Goal: Book appointment/travel/reservation

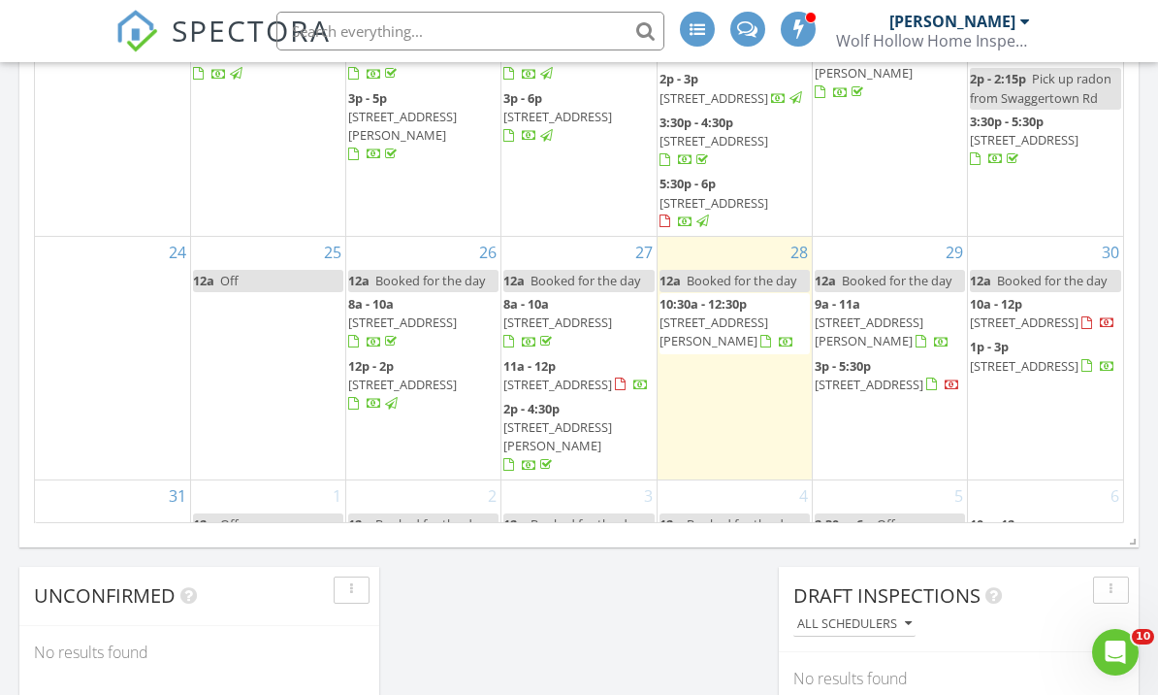
scroll to position [553, 0]
click at [885, 515] on span "Off" at bounding box center [886, 523] width 18 height 17
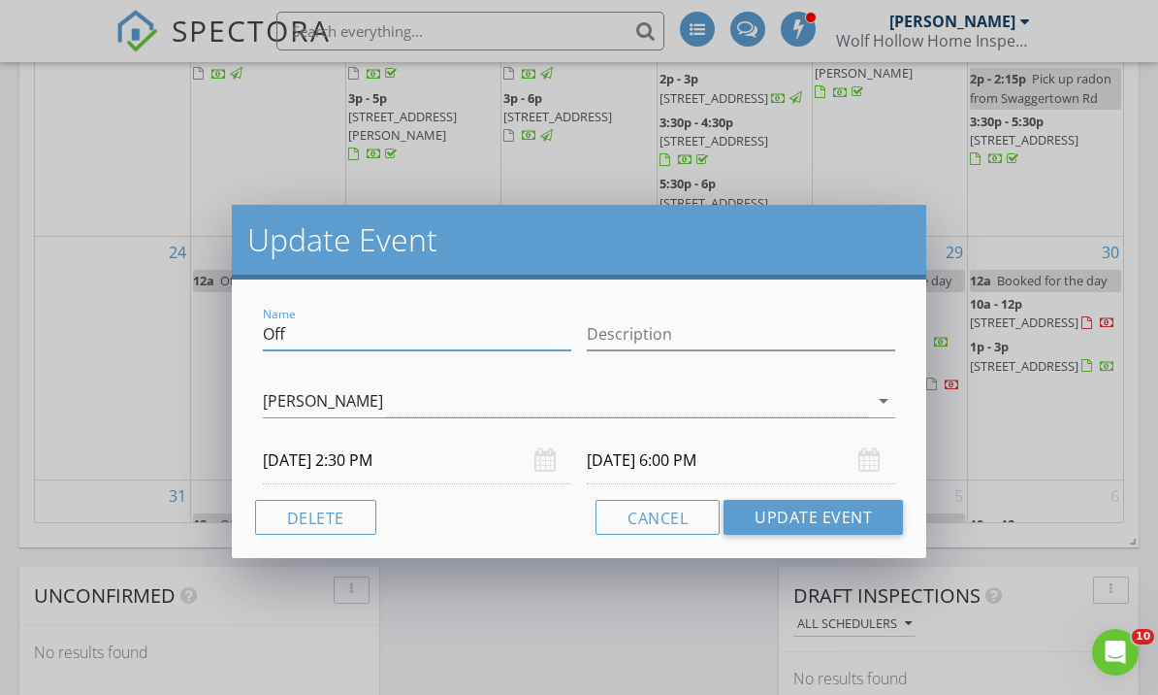
click at [279, 339] on input "Off" at bounding box center [417, 334] width 308 height 32
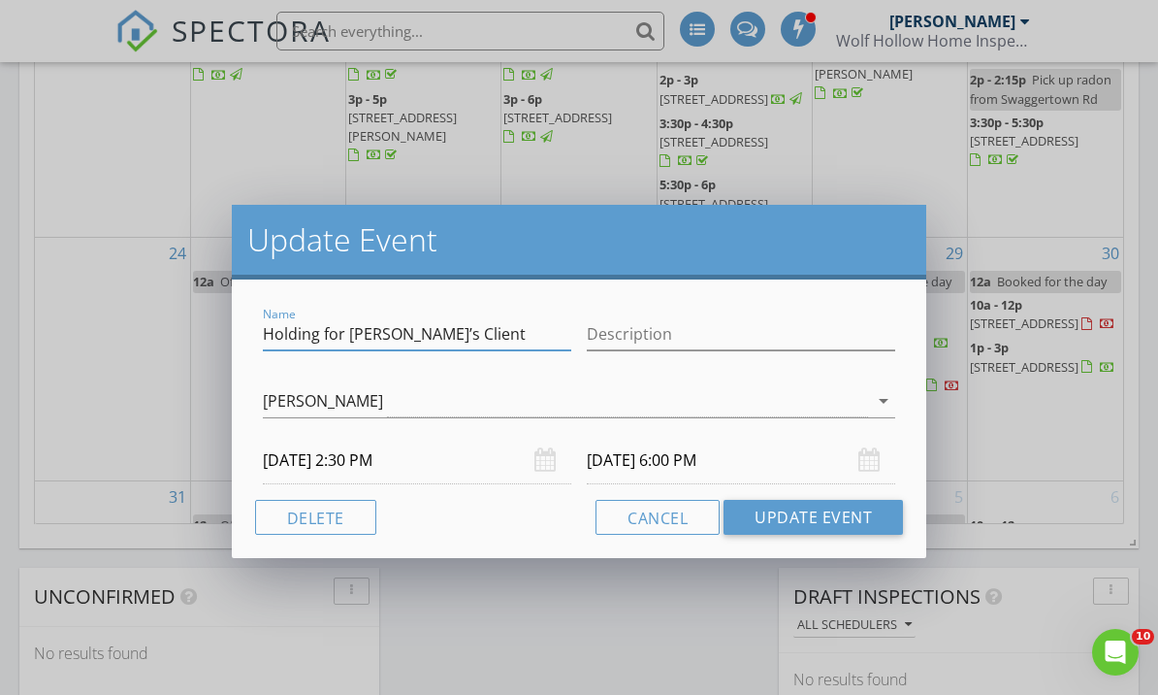
type input "Holding for Carol Steven’s Client"
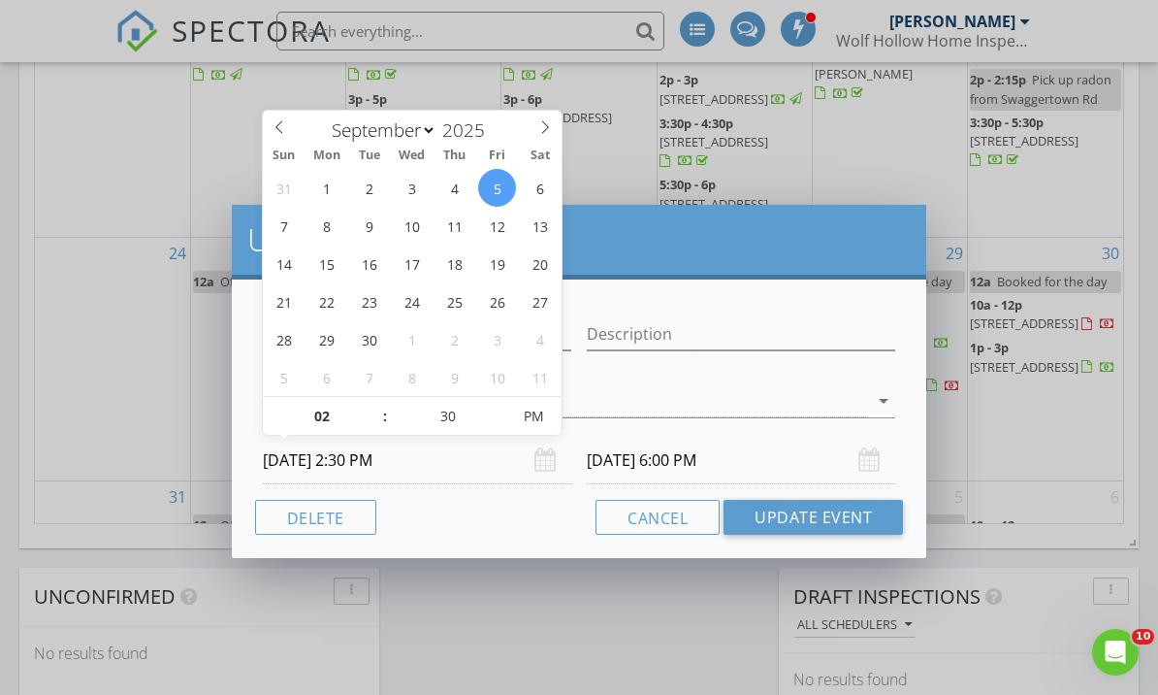
click at [453, 454] on input "09/05/2025 2:30 PM" at bounding box center [417, 461] width 308 height 48
type input "01"
type input "09/05/2025 1:30 PM"
click at [375, 423] on span at bounding box center [376, 424] width 14 height 19
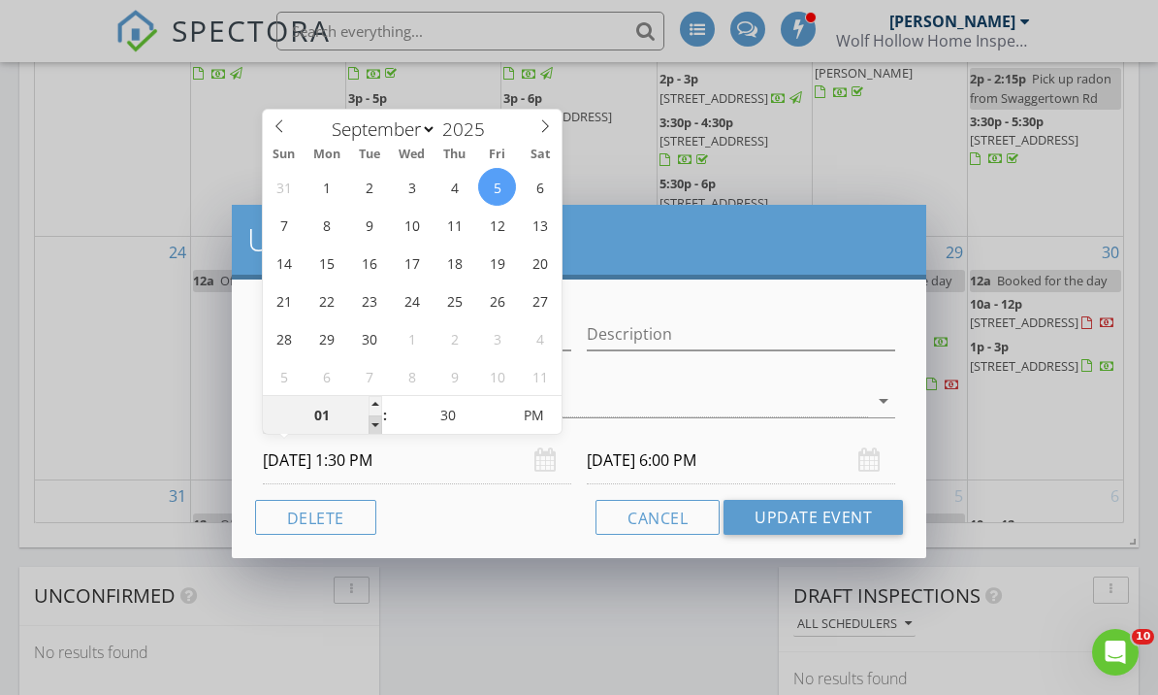
type input "12"
type input "09/05/2025 12:30 PM"
click at [375, 423] on span at bounding box center [376, 424] width 14 height 19
type input "11"
type input "09/05/2025 11:30 AM"
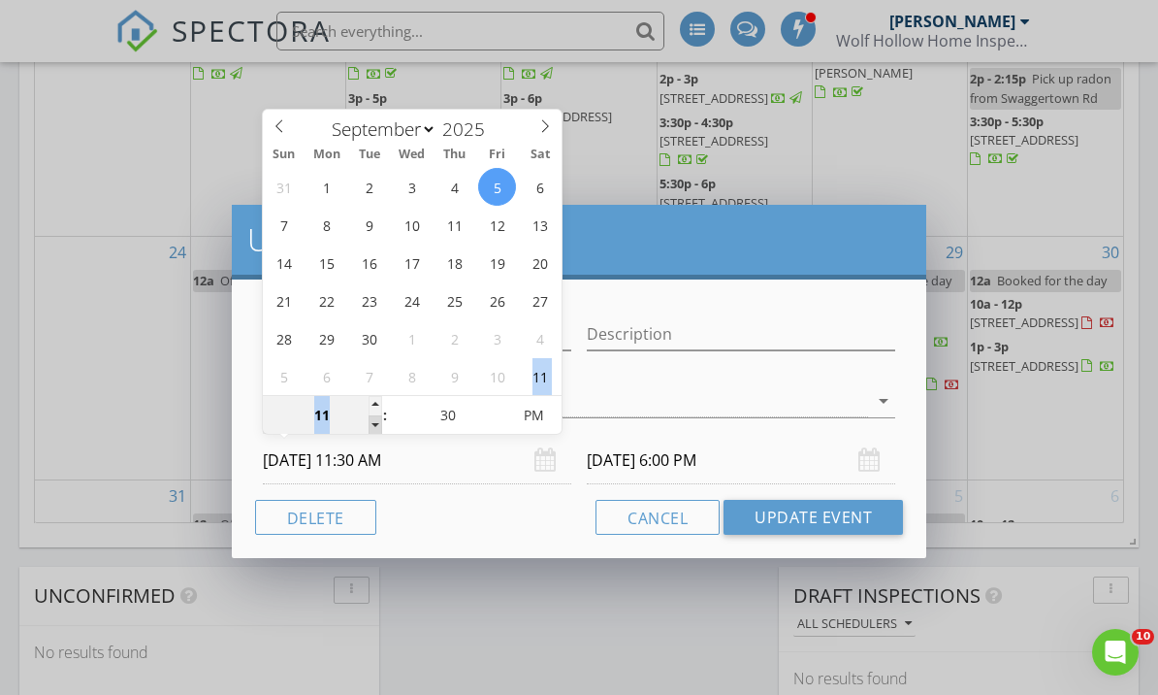
click at [375, 423] on span at bounding box center [376, 424] width 14 height 19
type input "10"
type input "09/05/2025 10:30 AM"
click at [375, 423] on span at bounding box center [376, 424] width 14 height 19
type input "09"
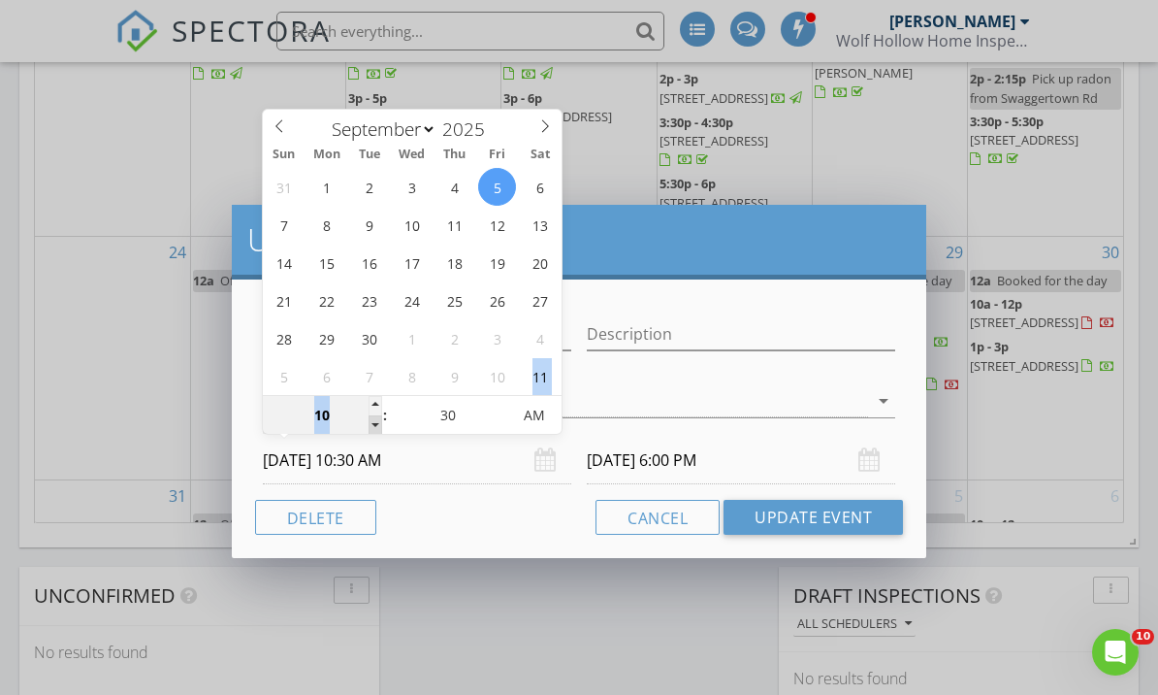
type input "09/05/2025 9:30 AM"
click at [375, 423] on span at bounding box center [376, 424] width 14 height 19
type input "09/05/2025 1:00 PM"
type input "08"
type input "09/05/2025 8:30 AM"
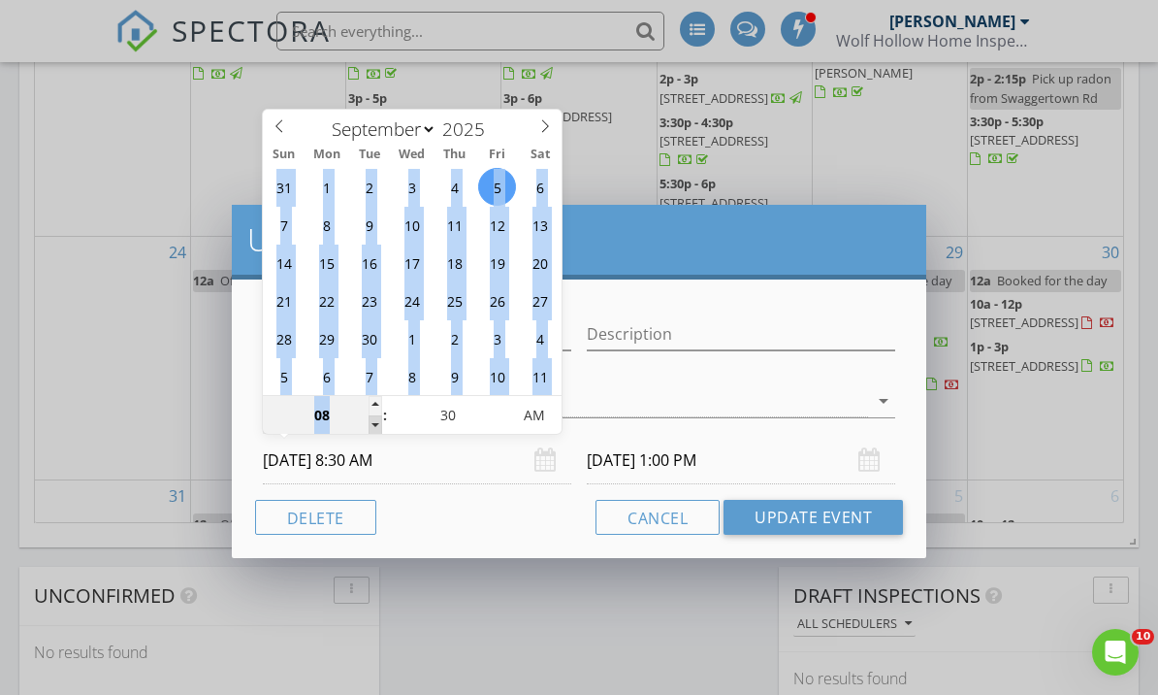
click at [375, 423] on span at bounding box center [376, 424] width 14 height 19
type input "09/05/2025 12:00 PM"
type input "25"
type input "09/05/2025 8:25 AM"
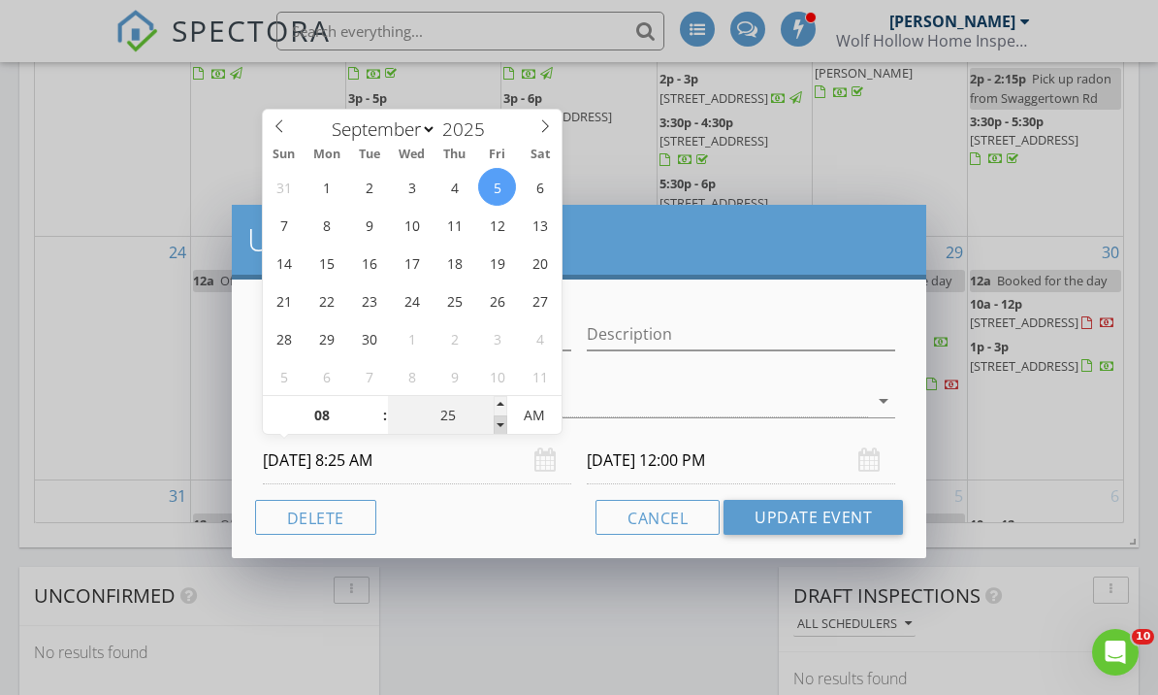
click at [501, 427] on span at bounding box center [501, 424] width 14 height 19
type input "20"
type input "09/05/2025 8:20 AM"
click at [501, 427] on span at bounding box center [501, 424] width 14 height 19
type input "15"
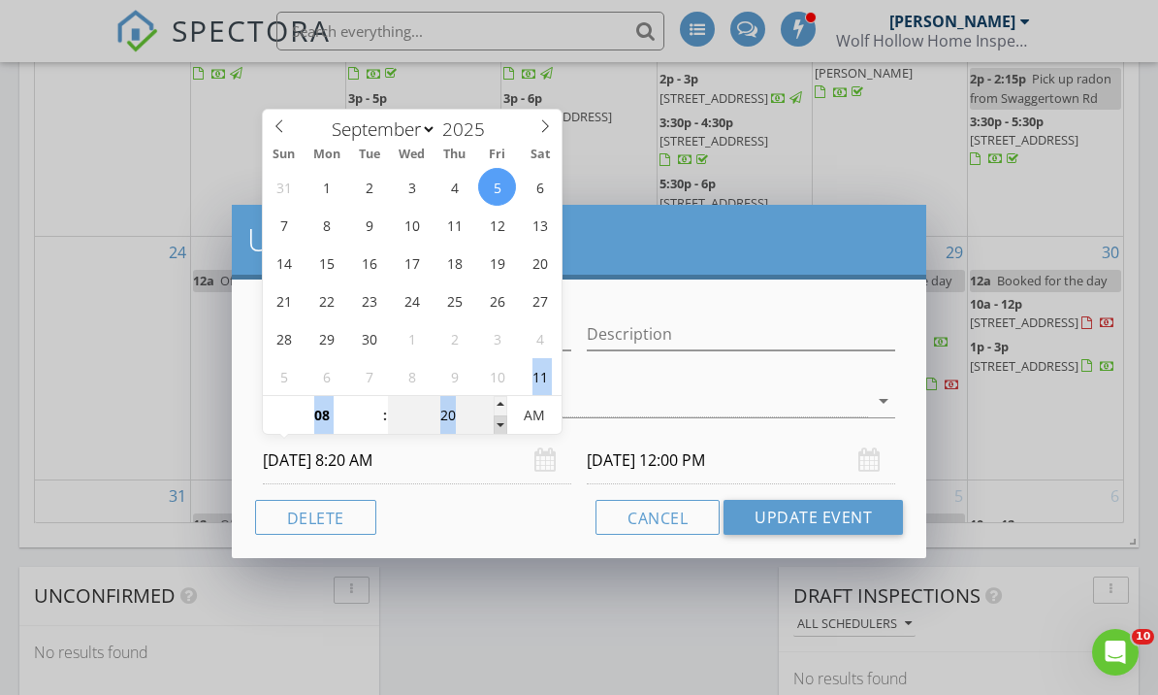
type input "09/05/2025 8:15 AM"
click at [501, 427] on span at bounding box center [501, 424] width 14 height 19
type input "09/05/2025 11:45 AM"
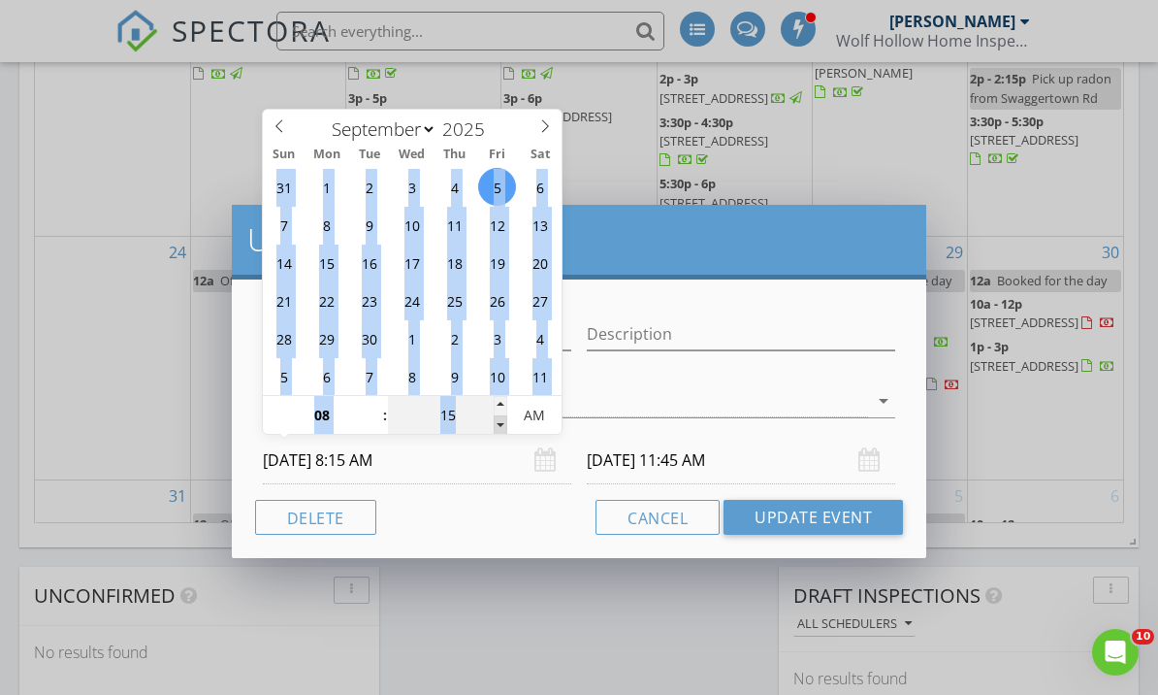
type input "10"
type input "09/05/2025 8:10 AM"
click at [501, 427] on span at bounding box center [501, 424] width 14 height 19
type input "05"
type input "09/05/2025 8:05 AM"
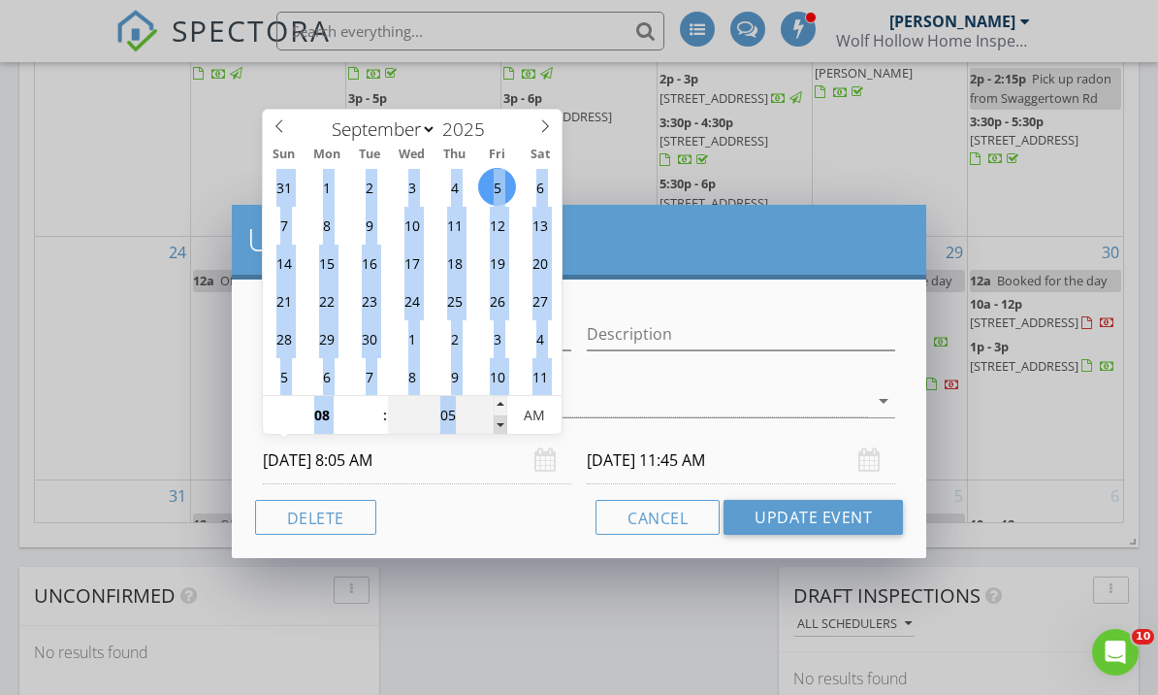
click at [501, 427] on span at bounding box center [501, 424] width 14 height 19
type input "09/05/2025 11:35 AM"
type input "00"
type input "09/05/2025 8:00 AM"
click at [501, 427] on span at bounding box center [501, 424] width 14 height 19
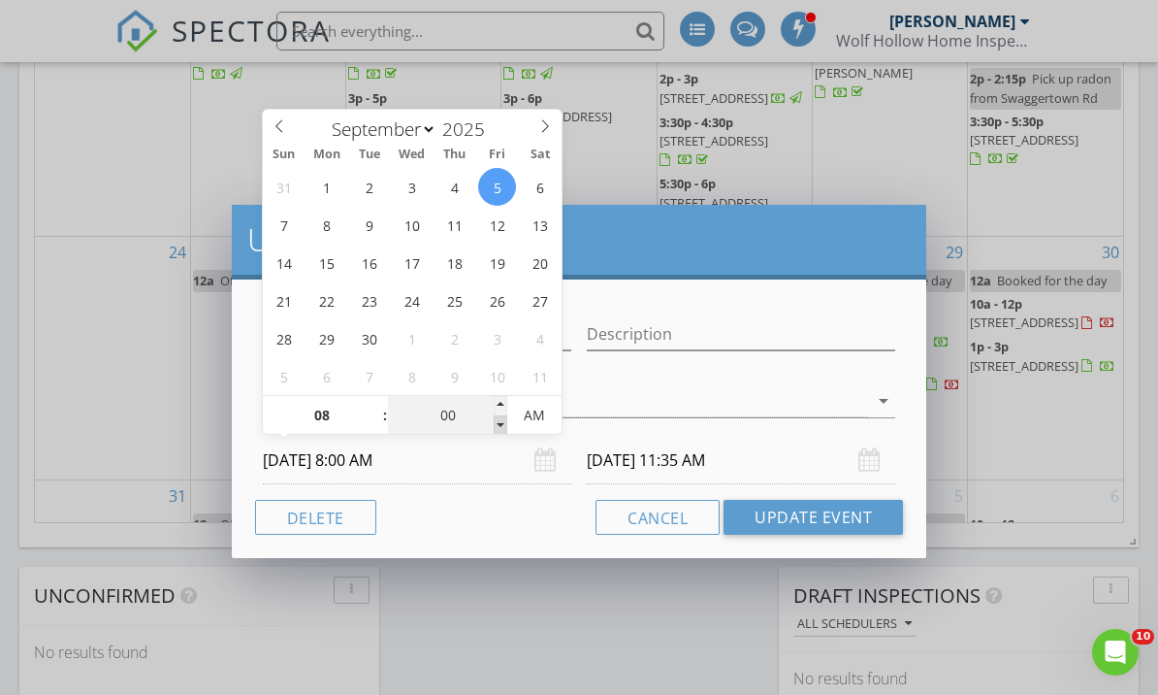
type input "09/05/2025 11:30 AM"
click at [784, 469] on input "09/05/2025 11:30 AM" at bounding box center [741, 461] width 308 height 48
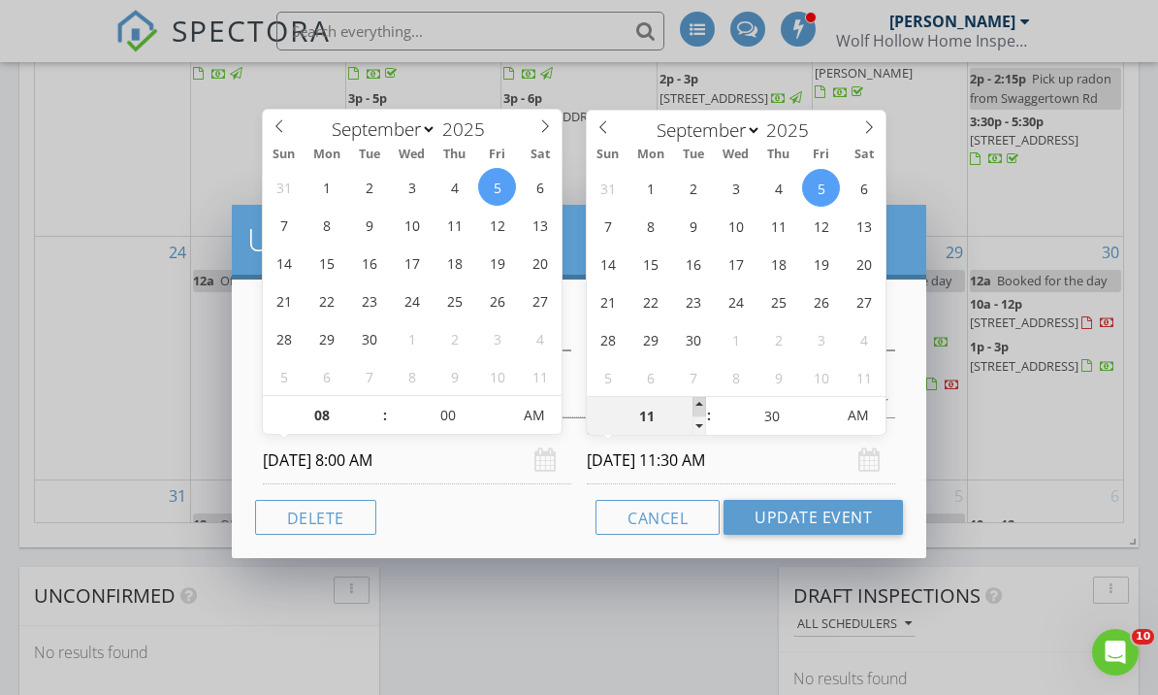
type input "12"
type input "09/05/2025 12:30 PM"
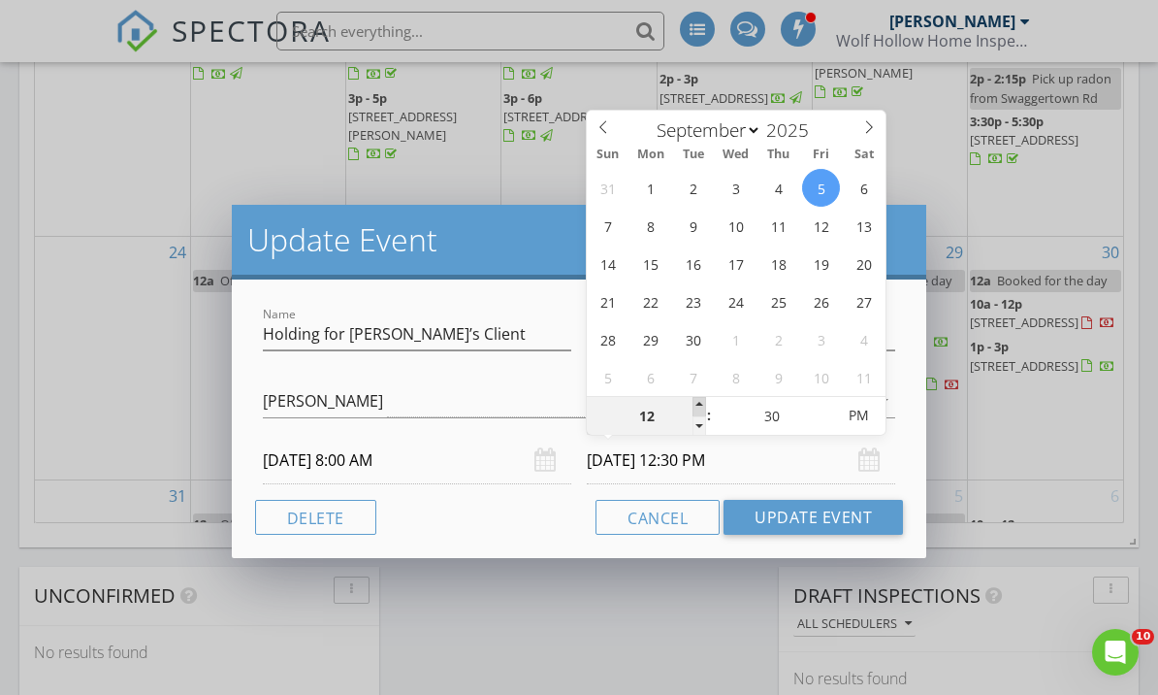
click at [696, 403] on span at bounding box center [700, 406] width 14 height 19
type input "01"
type input "09/05/2025 1:30 PM"
click at [696, 403] on span at bounding box center [700, 406] width 14 height 19
type input "02"
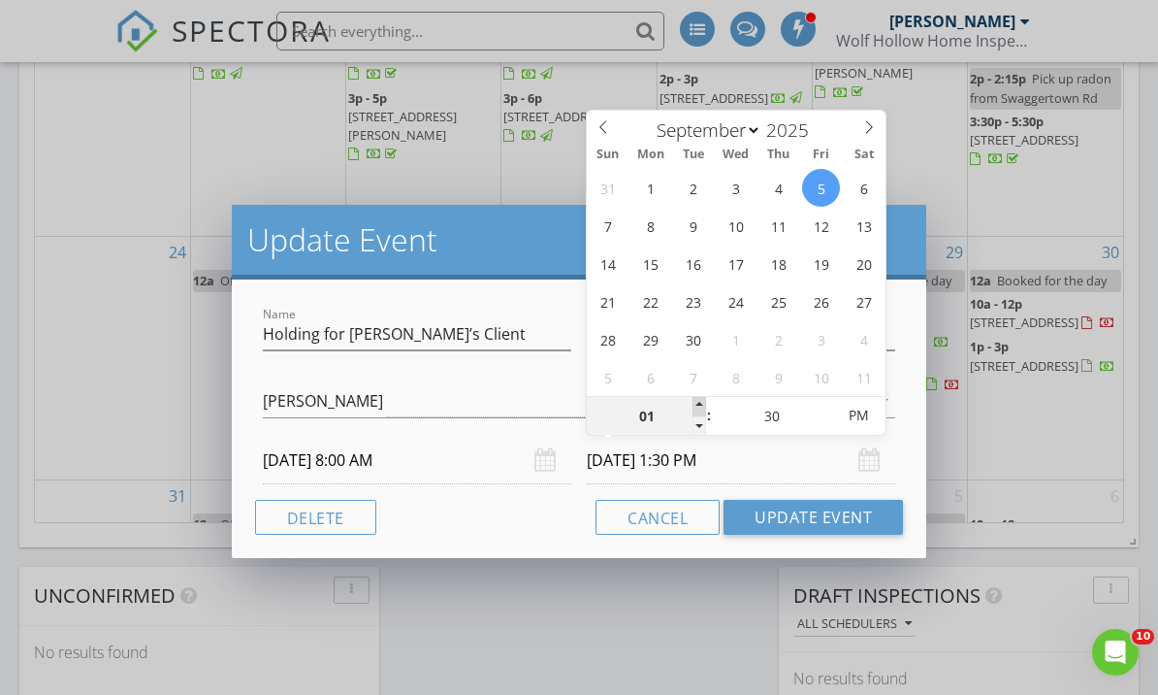
type input "09/05/2025 2:30 PM"
click at [696, 403] on span at bounding box center [700, 406] width 14 height 19
type input "03"
type input "09/05/2025 3:30 PM"
click at [696, 403] on span at bounding box center [700, 406] width 14 height 19
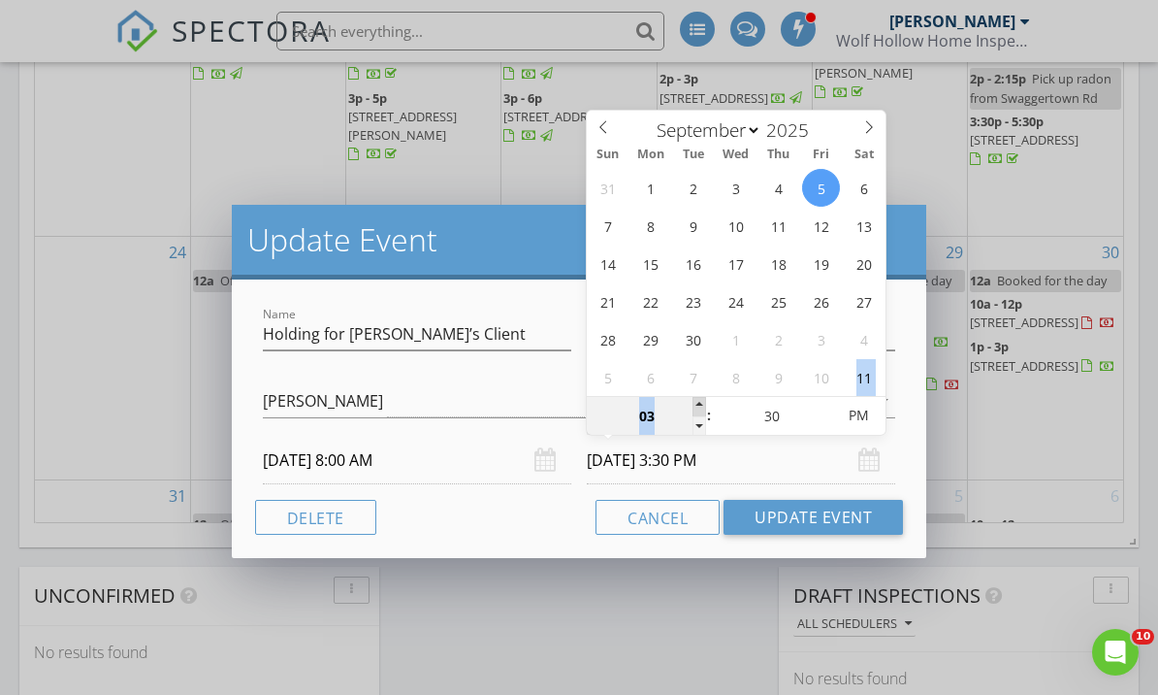
type input "04"
type input "09/05/2025 4:30 PM"
click at [696, 403] on span at bounding box center [700, 406] width 14 height 19
type input "05"
type input "09/05/2025 5:30 PM"
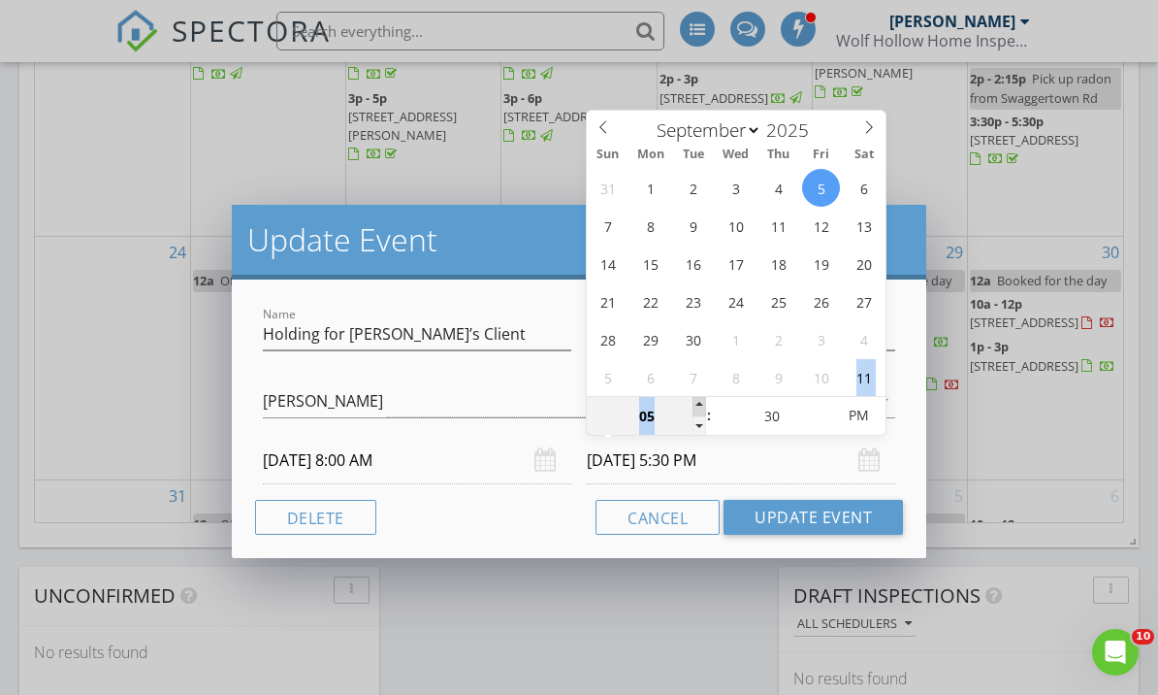
click at [696, 403] on span at bounding box center [700, 406] width 14 height 19
type input "06"
type input "09/05/2025 6:30 PM"
click at [696, 403] on span at bounding box center [700, 406] width 14 height 19
type input "07"
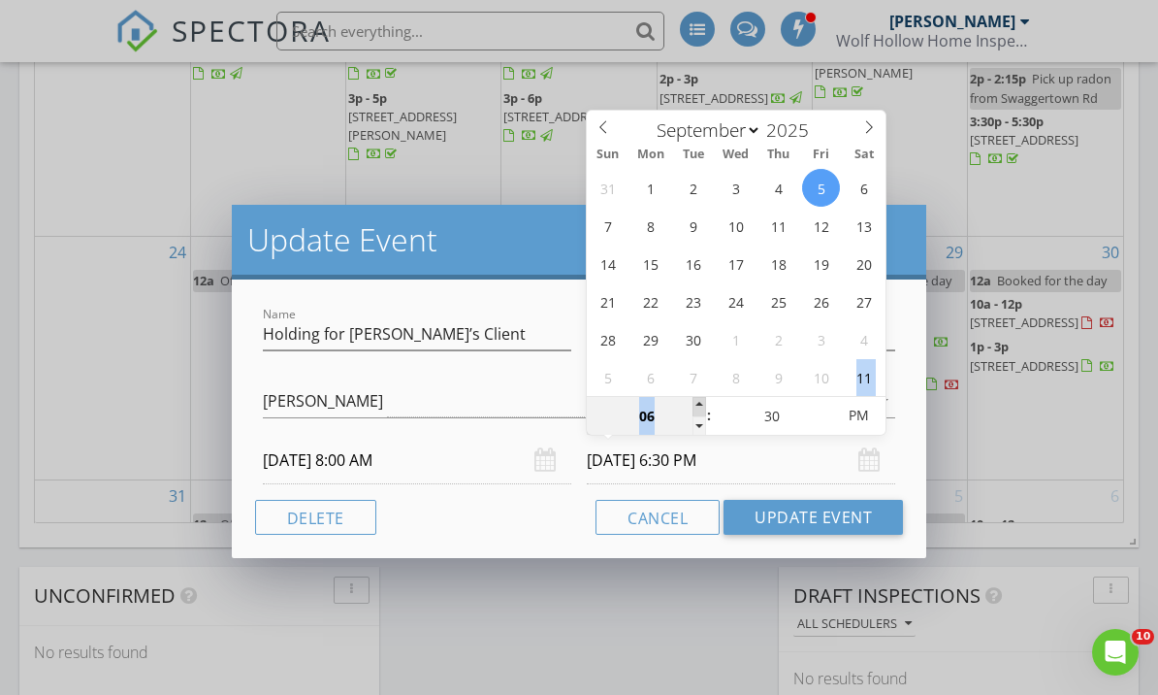
type input "09/05/2025 7:30 PM"
click at [696, 403] on span at bounding box center [700, 406] width 14 height 19
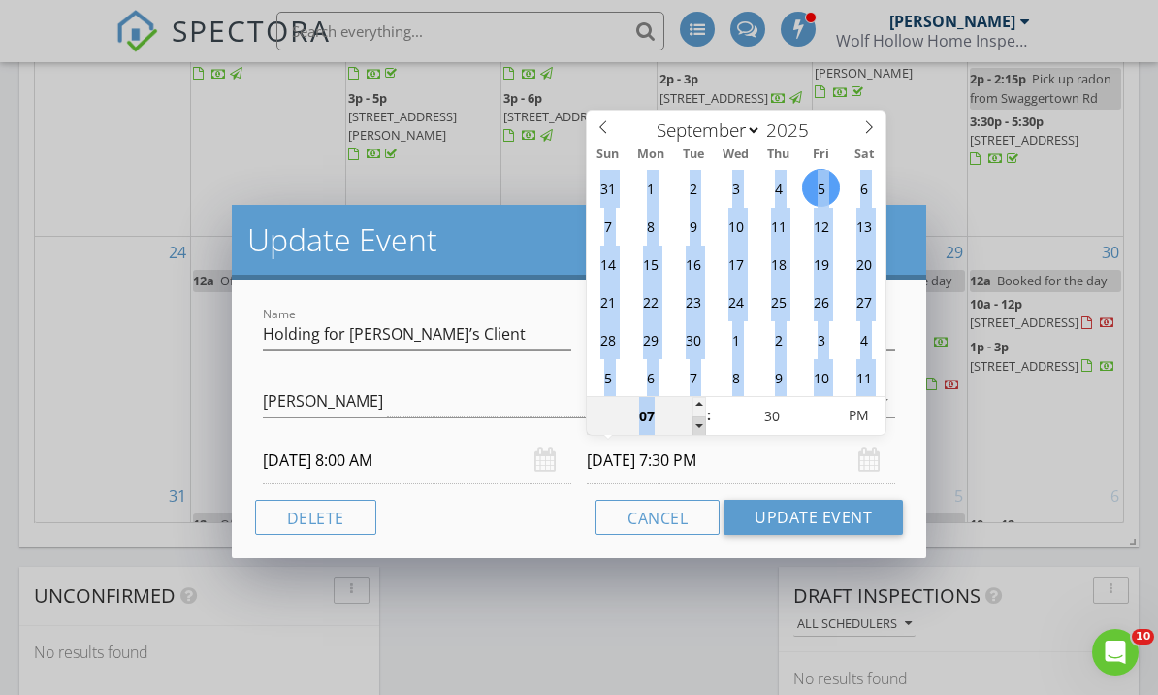
type input "06"
type input "09/05/2025 6:30 PM"
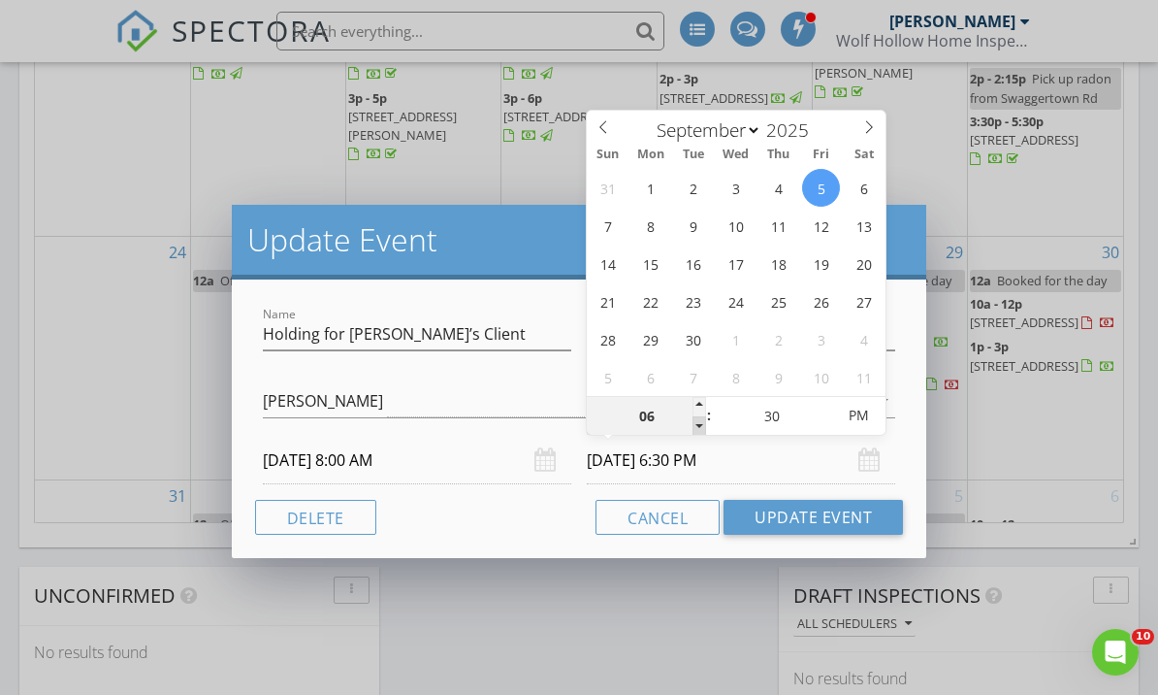
click at [698, 427] on span at bounding box center [700, 425] width 14 height 19
type input "25"
type input "09/05/2025 6:25 PM"
click at [825, 424] on span at bounding box center [825, 425] width 14 height 19
type input "20"
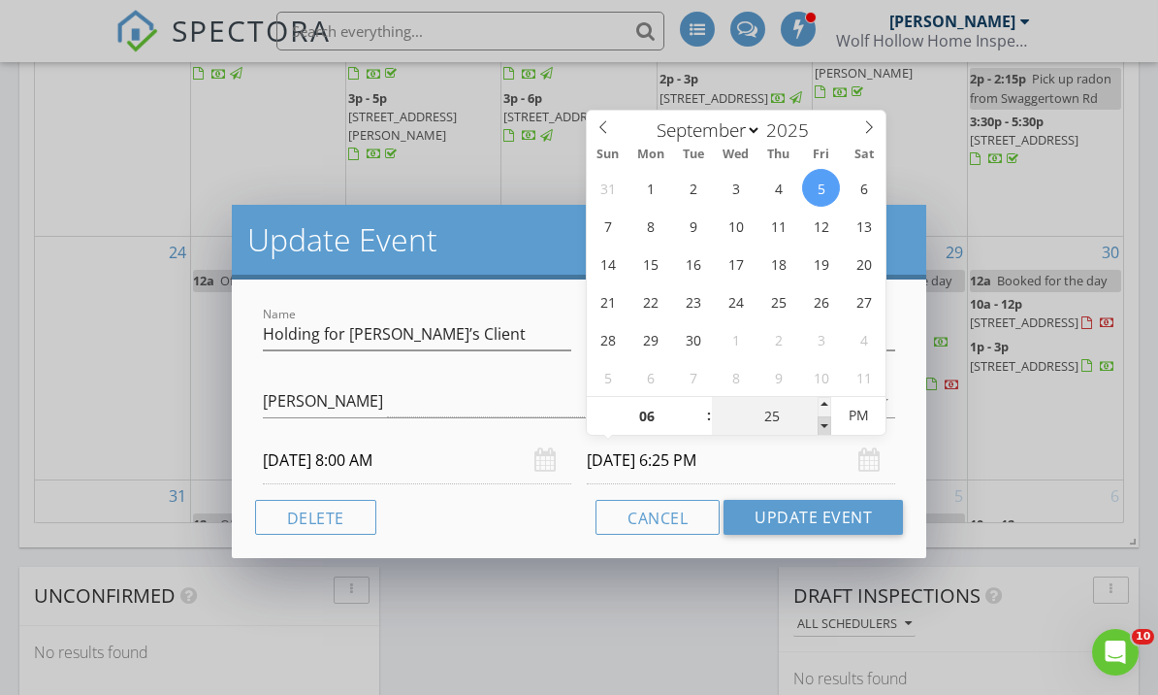
type input "09/05/2025 6:20 PM"
click at [825, 424] on span at bounding box center [825, 425] width 14 height 19
type input "15"
type input "09/05/2025 6:15 PM"
click at [825, 424] on span at bounding box center [825, 425] width 14 height 19
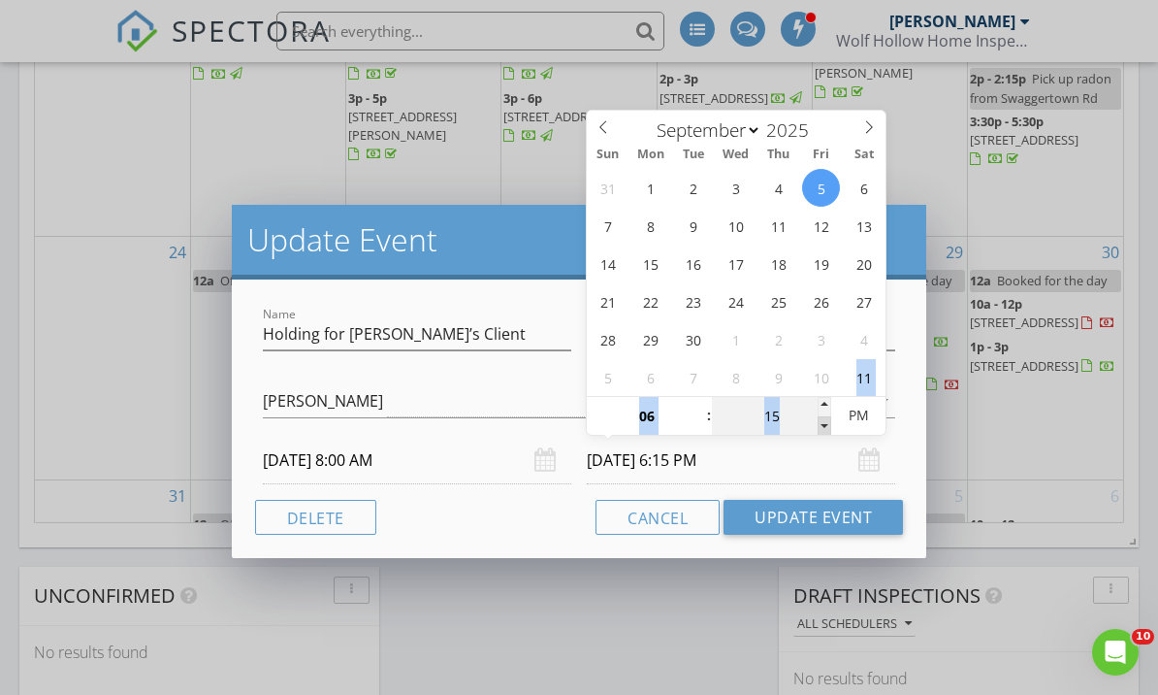
type input "10"
type input "09/05/2025 6:10 PM"
click at [825, 424] on span at bounding box center [825, 425] width 14 height 19
type input "05"
type input "09/05/2025 6:05 PM"
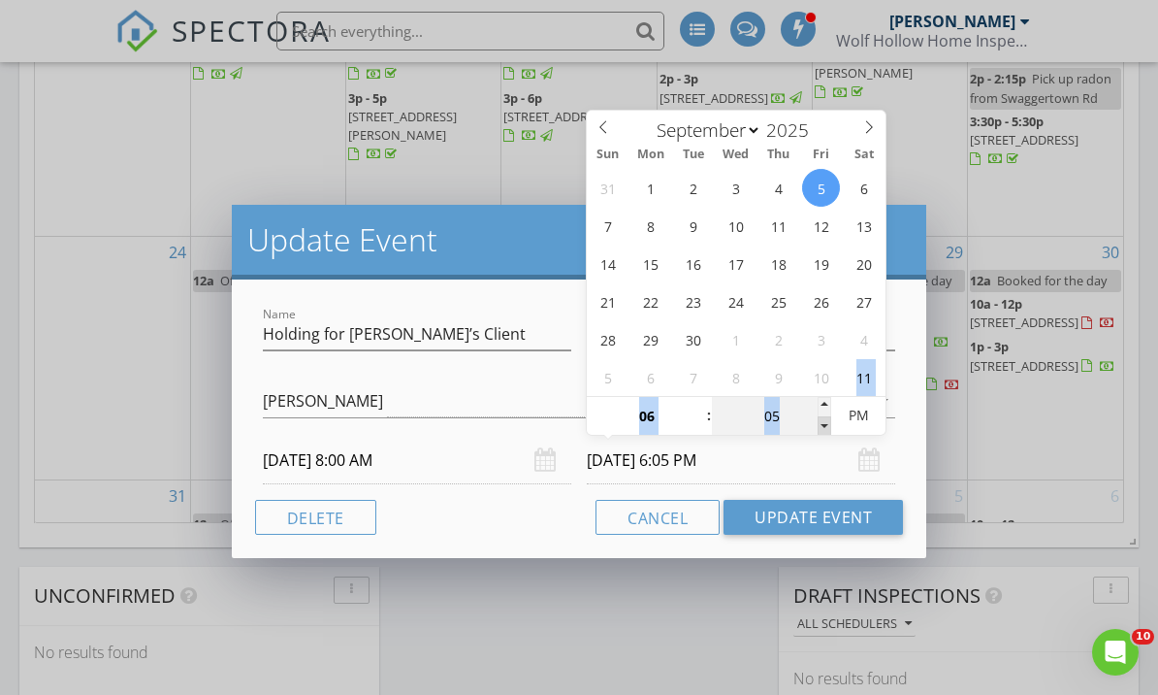
click at [825, 424] on span at bounding box center [825, 425] width 14 height 19
type input "00"
type input "09/05/2025 6:00 PM"
click at [825, 424] on span at bounding box center [825, 425] width 14 height 19
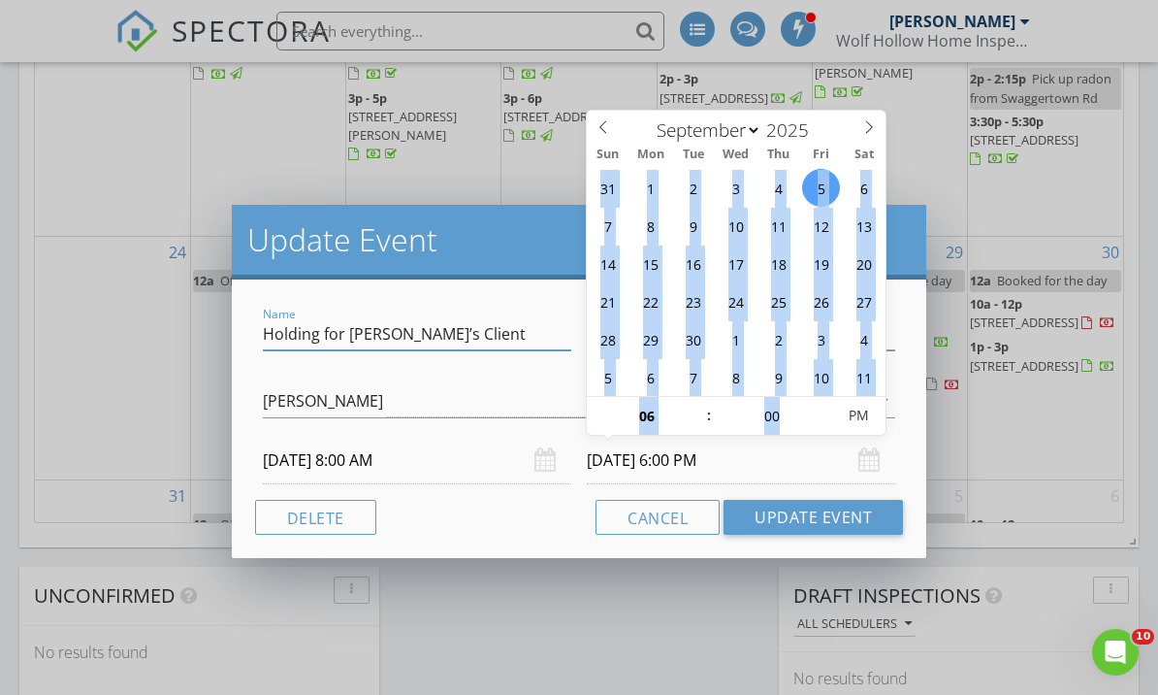
click at [522, 343] on input "Holding for Carol Steven’s Client" at bounding box center [417, 334] width 308 height 32
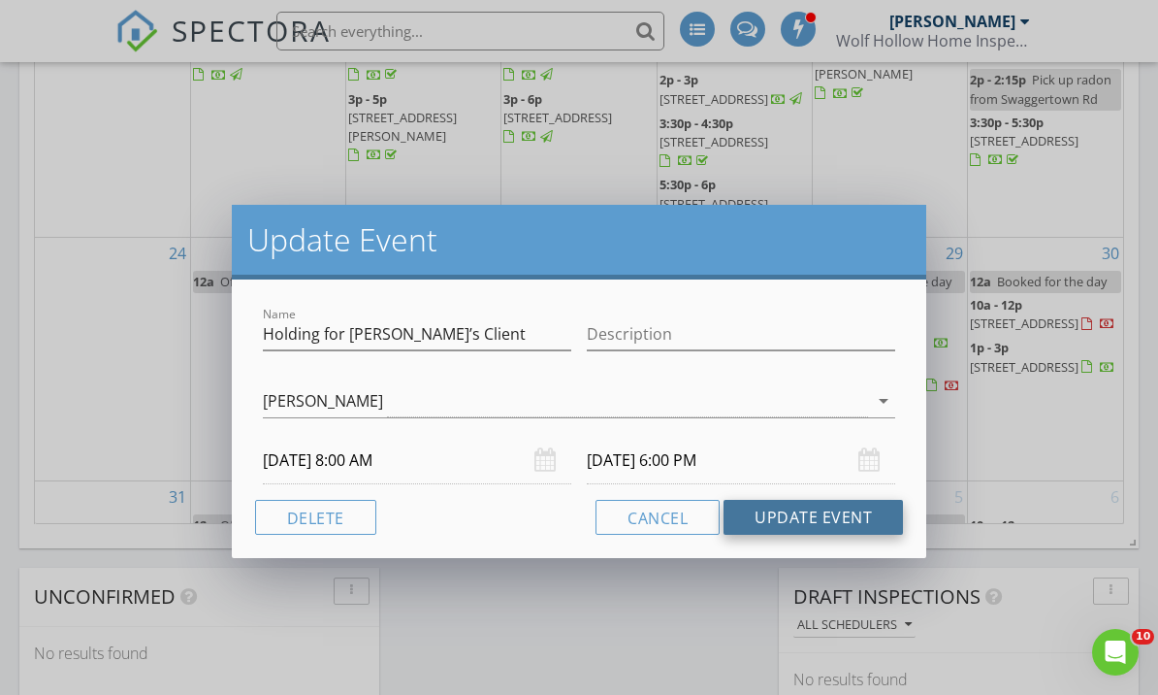
click at [801, 523] on button "Update Event" at bounding box center [813, 517] width 179 height 35
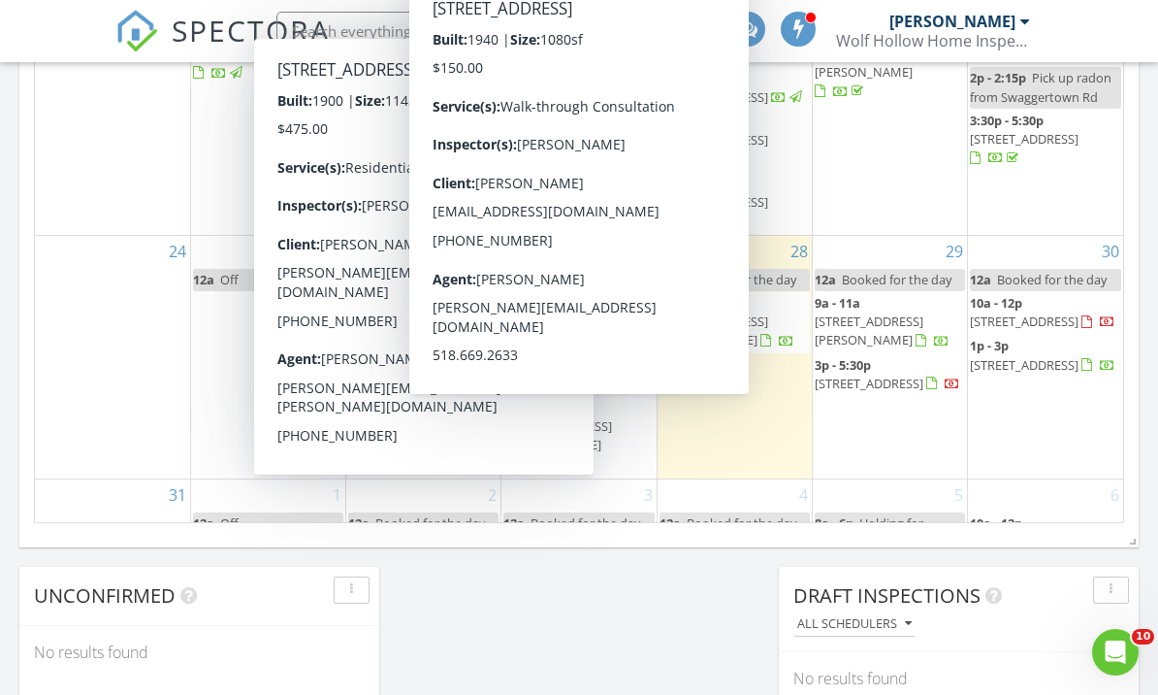
scroll to position [553, 0]
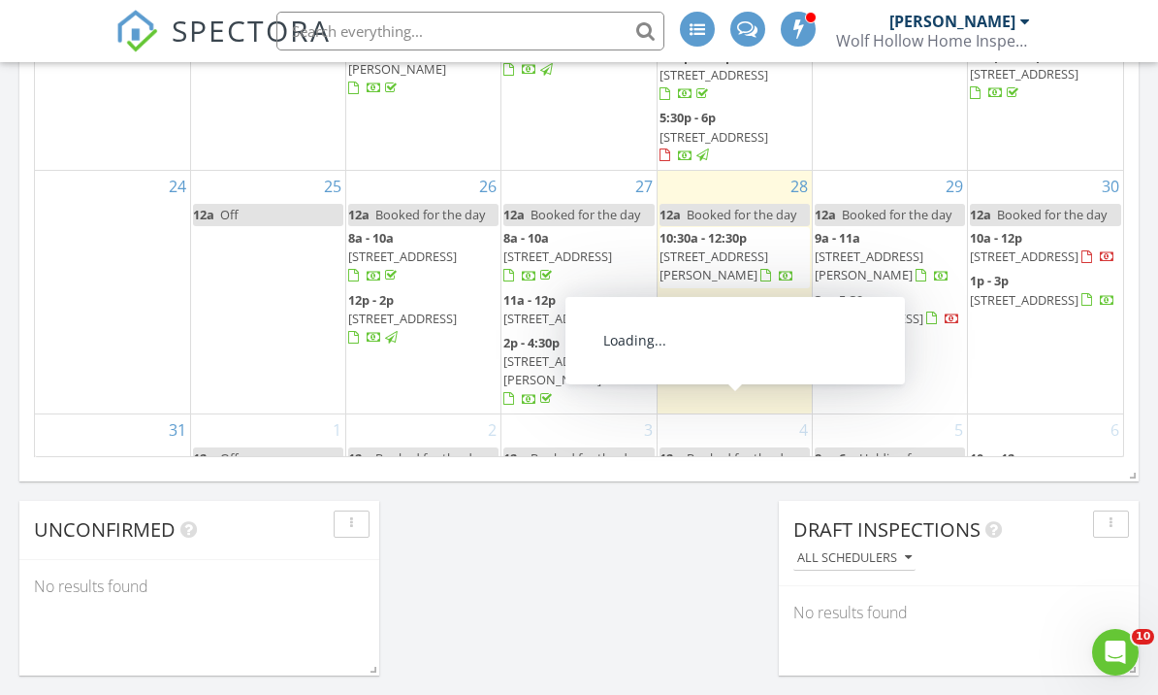
scroll to position [1477, 0]
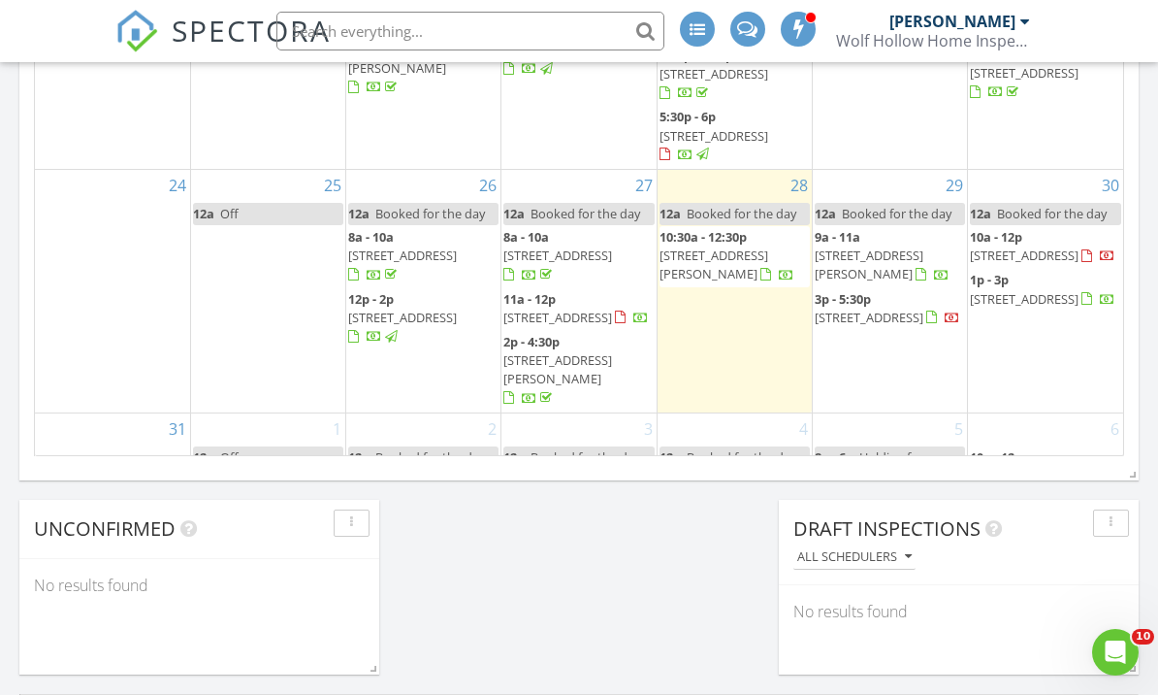
click at [396, 35] on input "text" at bounding box center [470, 31] width 388 height 39
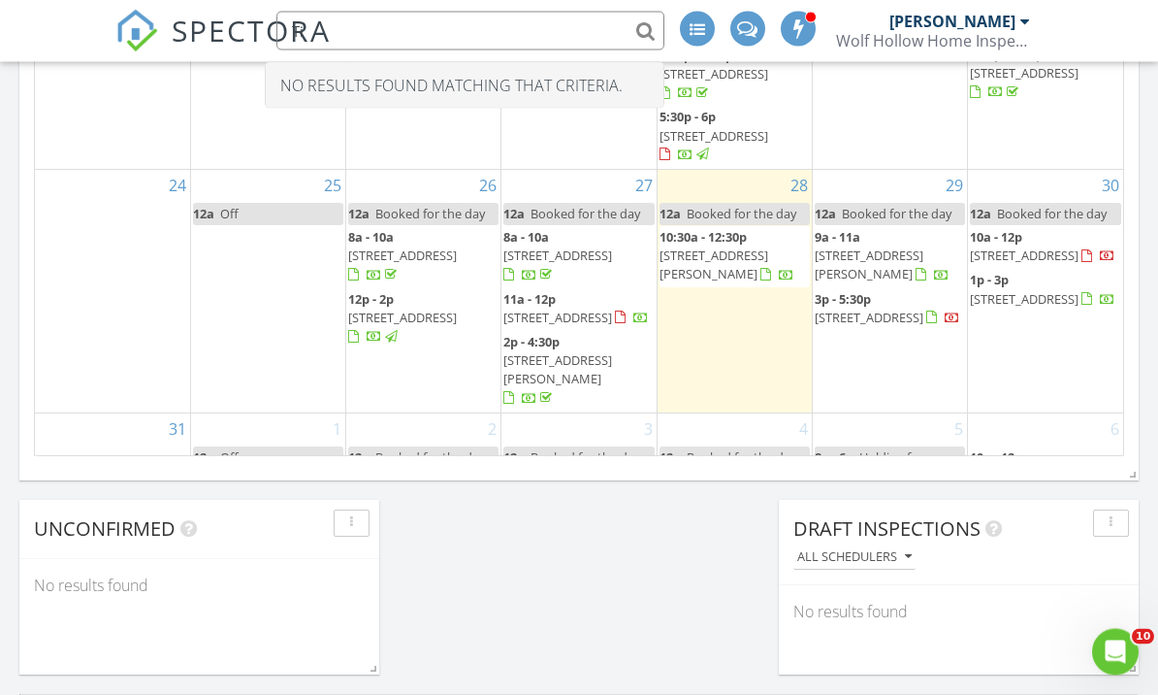
type input "T"
type input "Tipperary"
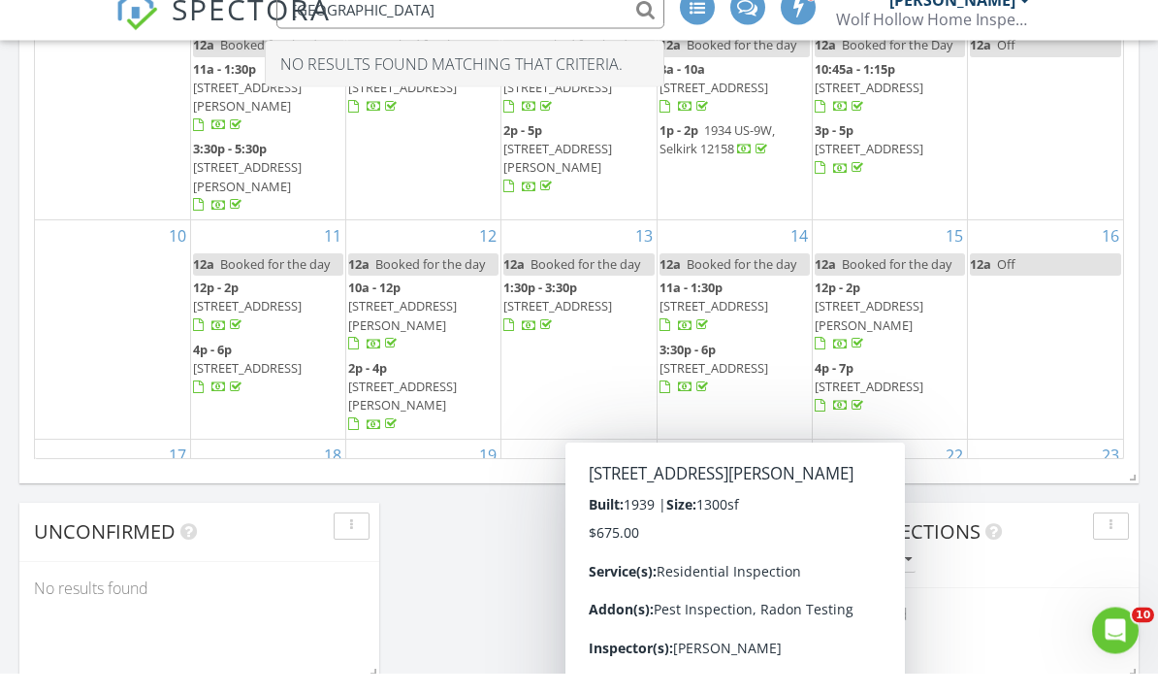
scroll to position [0, 0]
